Goal: Task Accomplishment & Management: Manage account settings

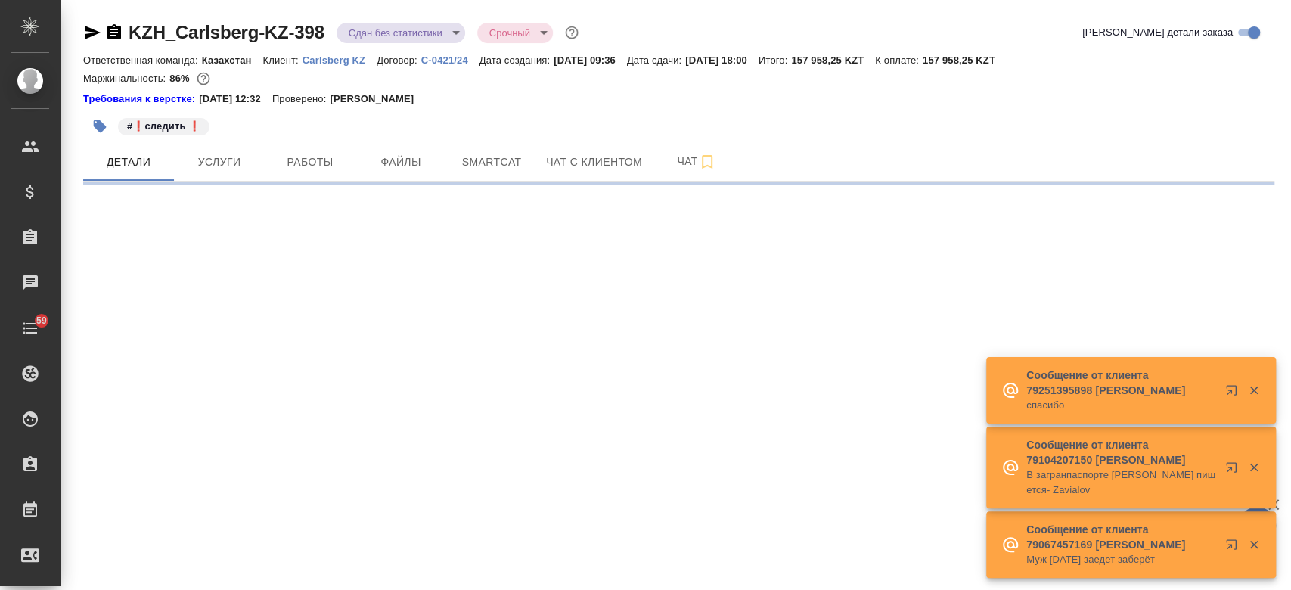
select select "RU"
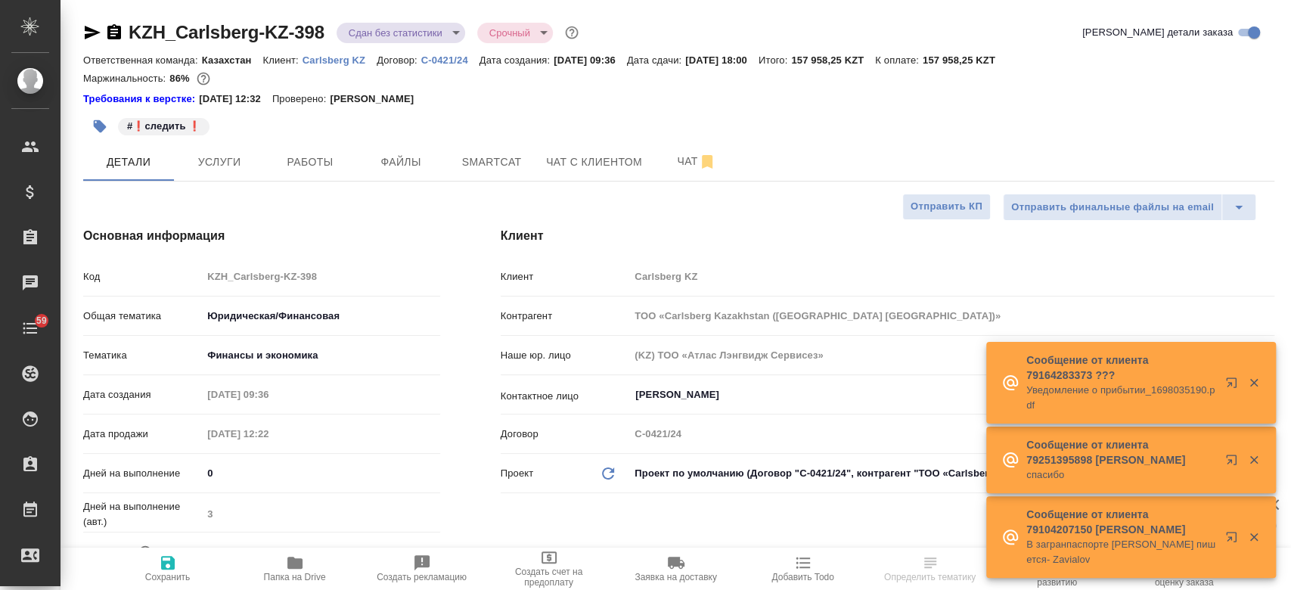
type textarea "x"
type input "Юридический"
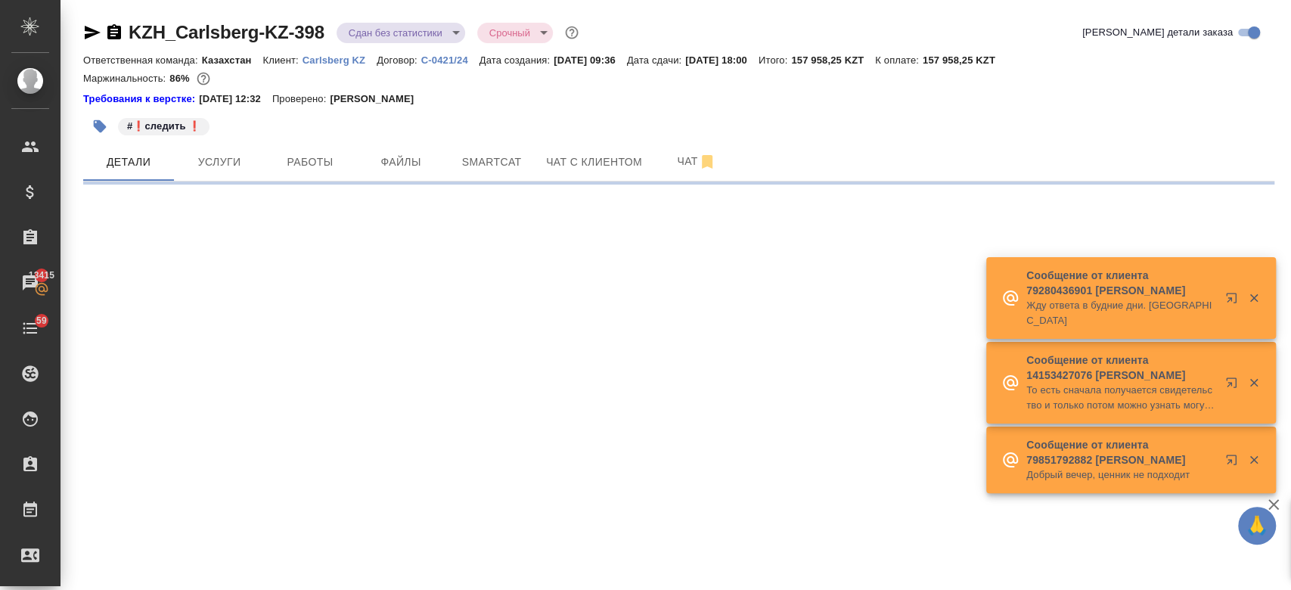
select select "RU"
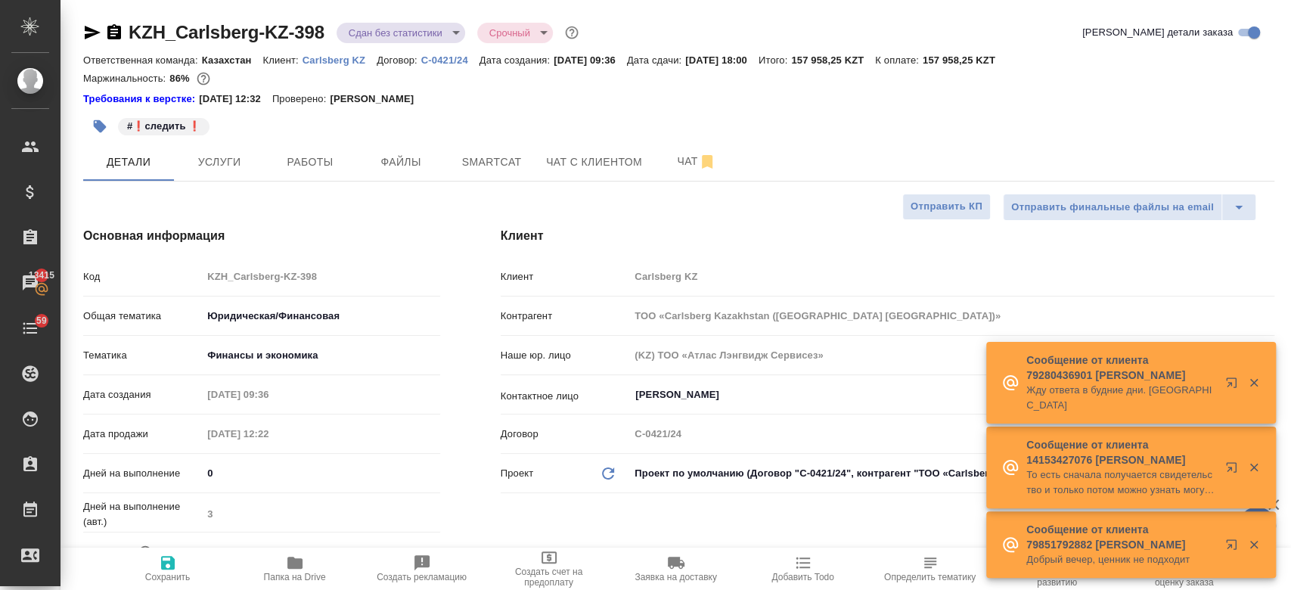
type textarea "x"
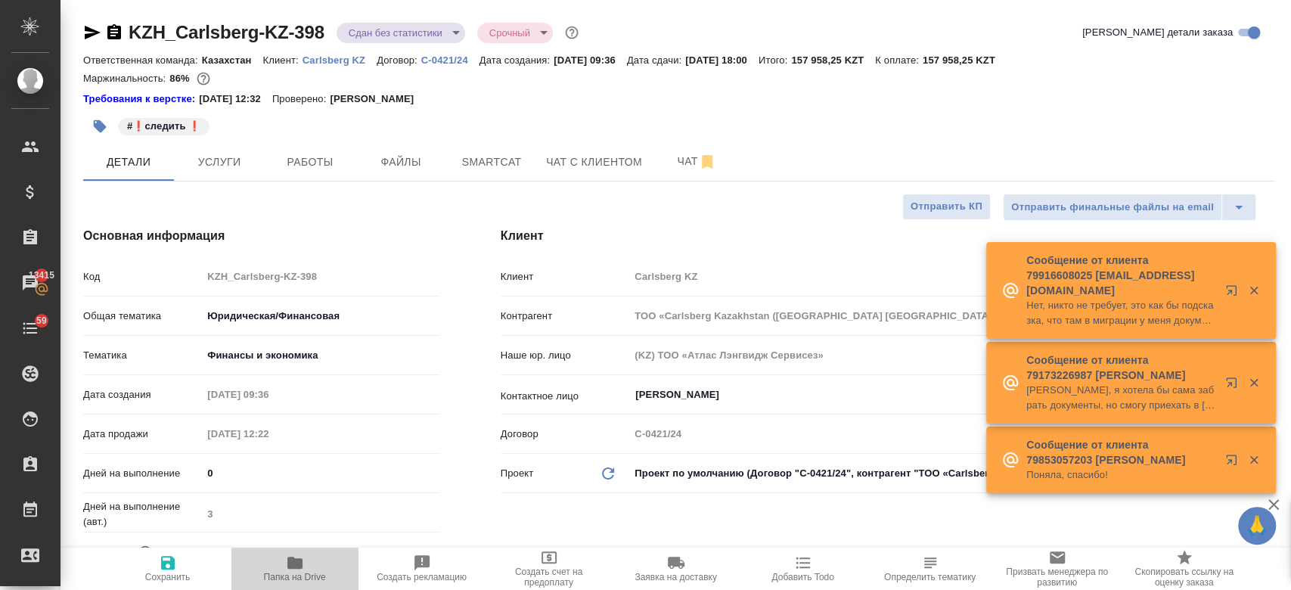
click at [303, 562] on span "Папка на Drive" at bounding box center [295, 568] width 109 height 29
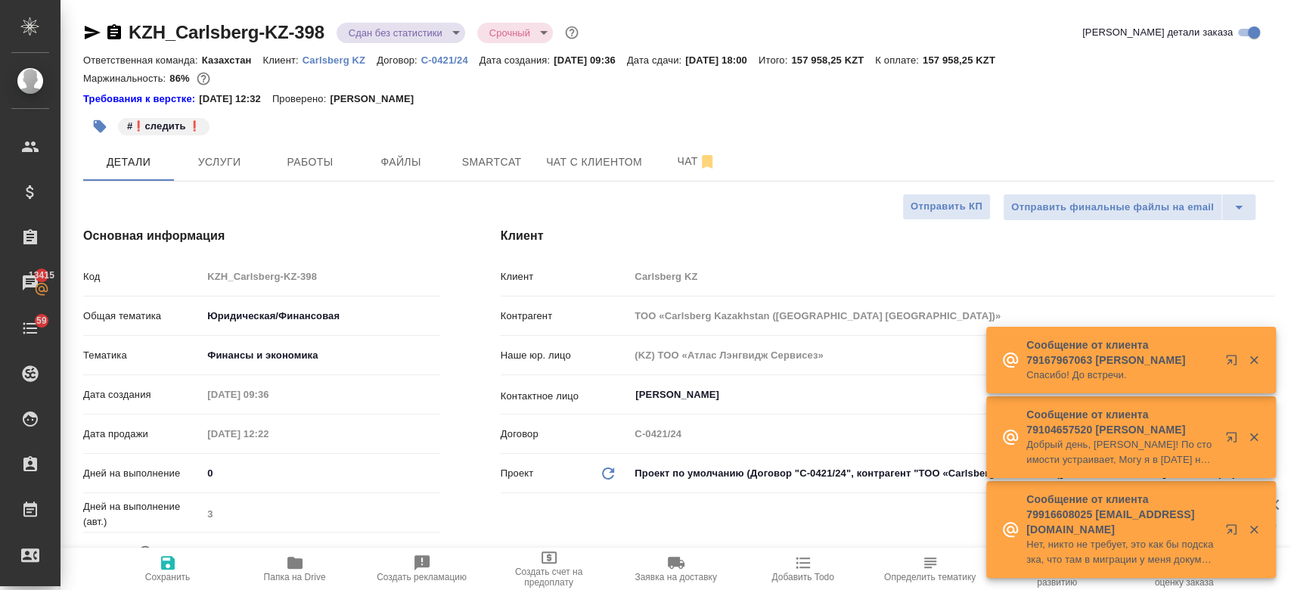
type textarea "x"
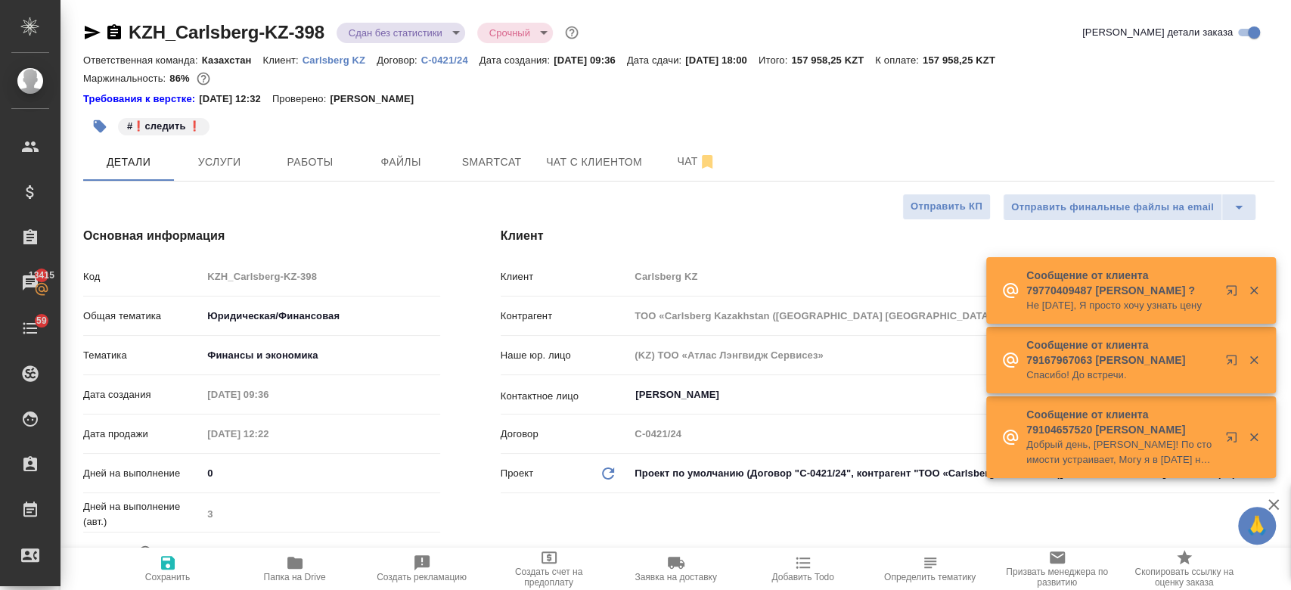
type textarea "x"
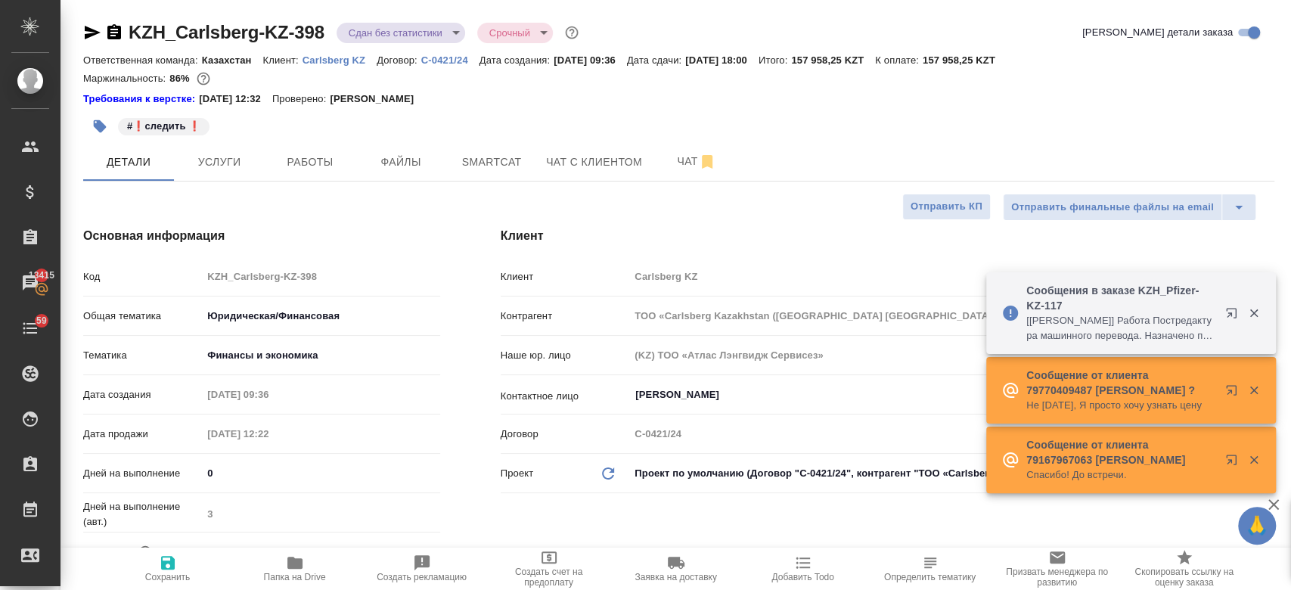
type textarea "x"
